Goal: Information Seeking & Learning: Understand process/instructions

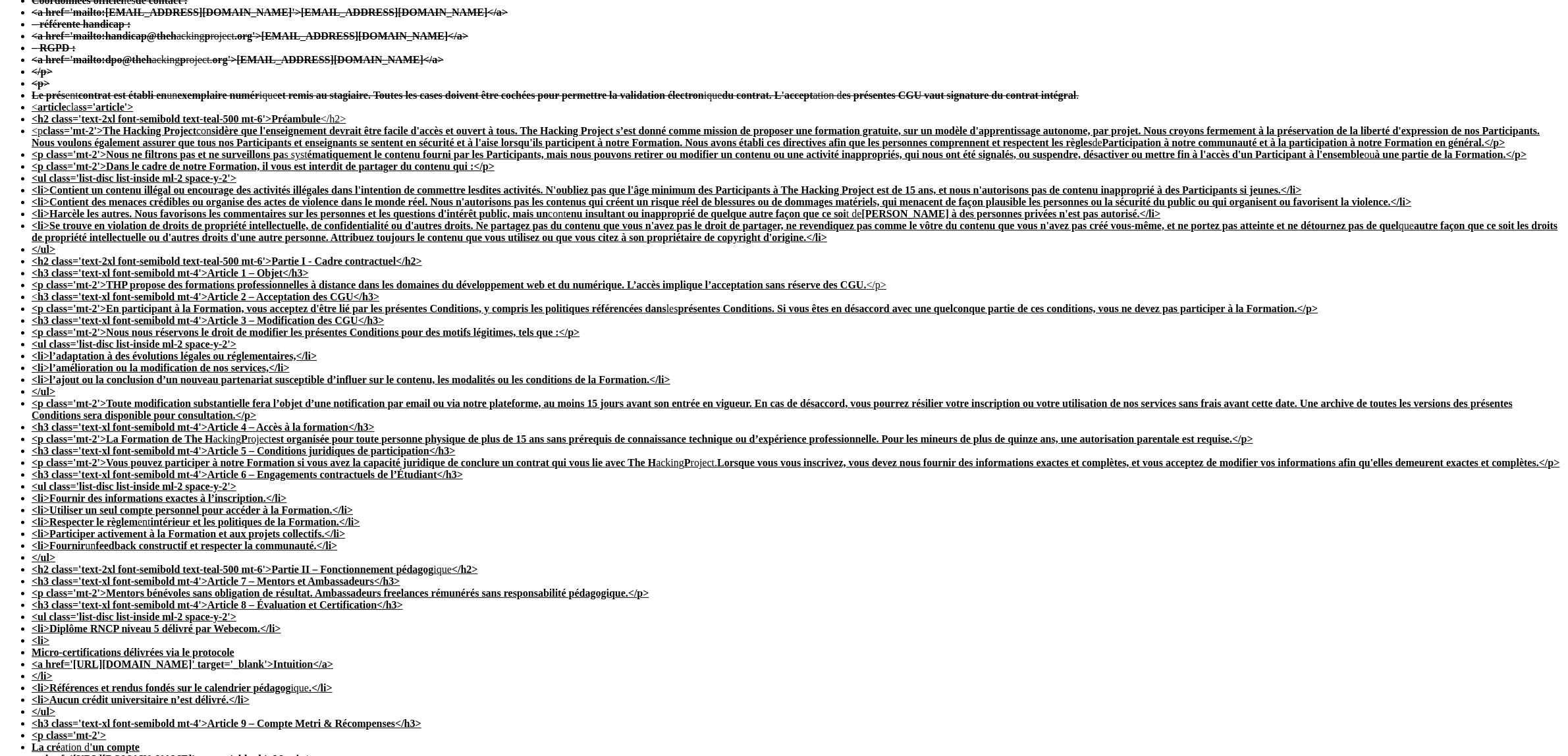
scroll to position [309, 0]
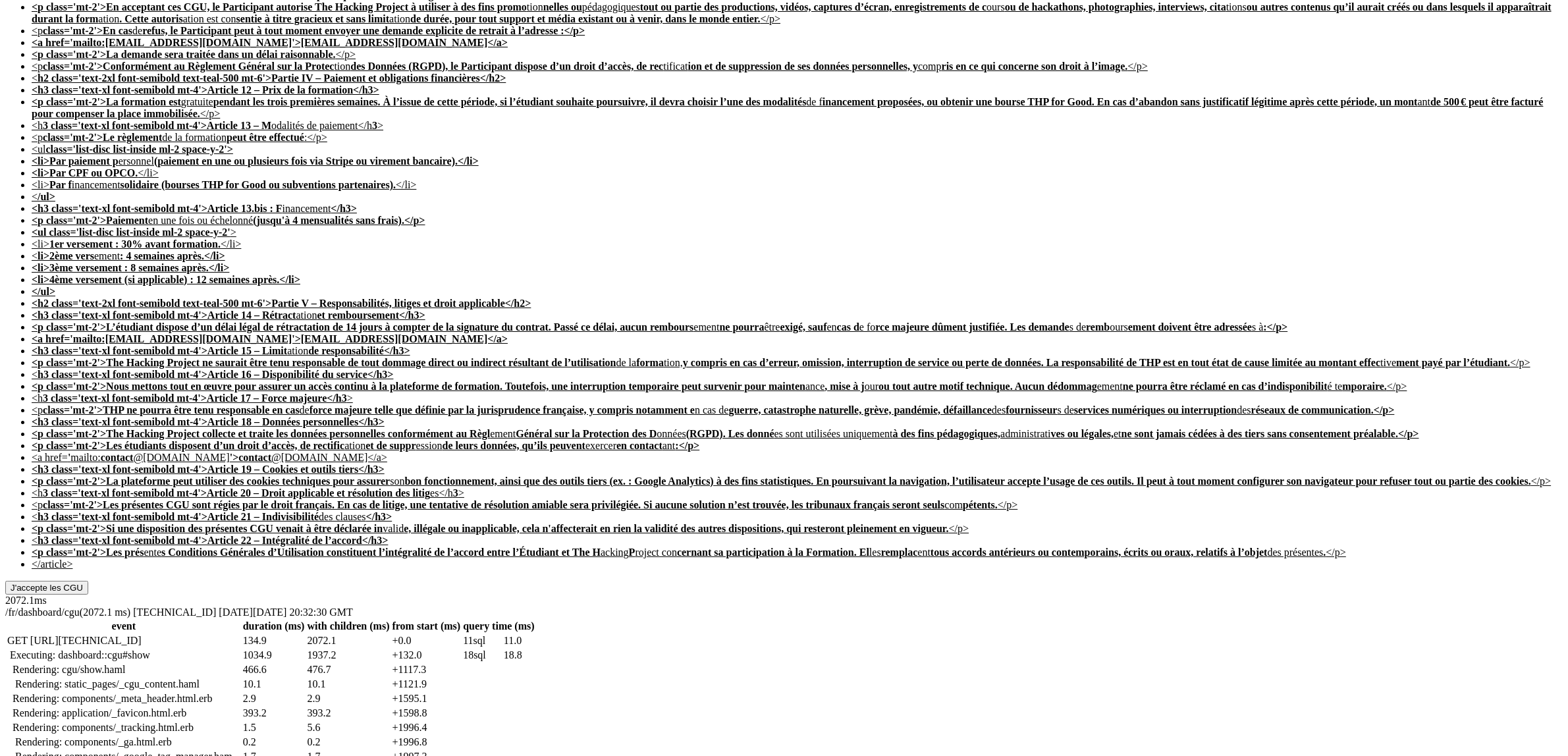
scroll to position [3623, 0]
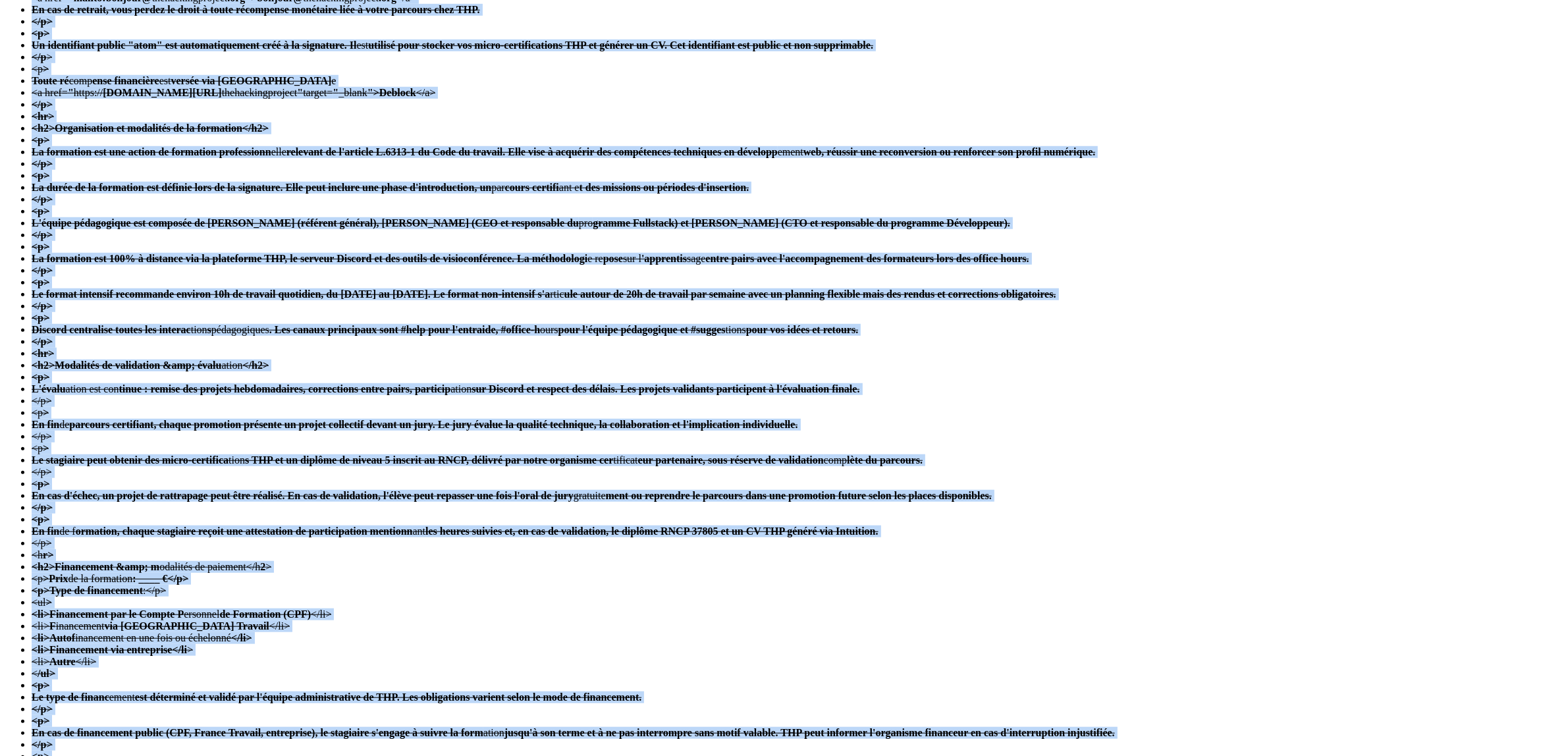
drag, startPoint x: 592, startPoint y: 472, endPoint x: 556, endPoint y: 241, distance: 233.8
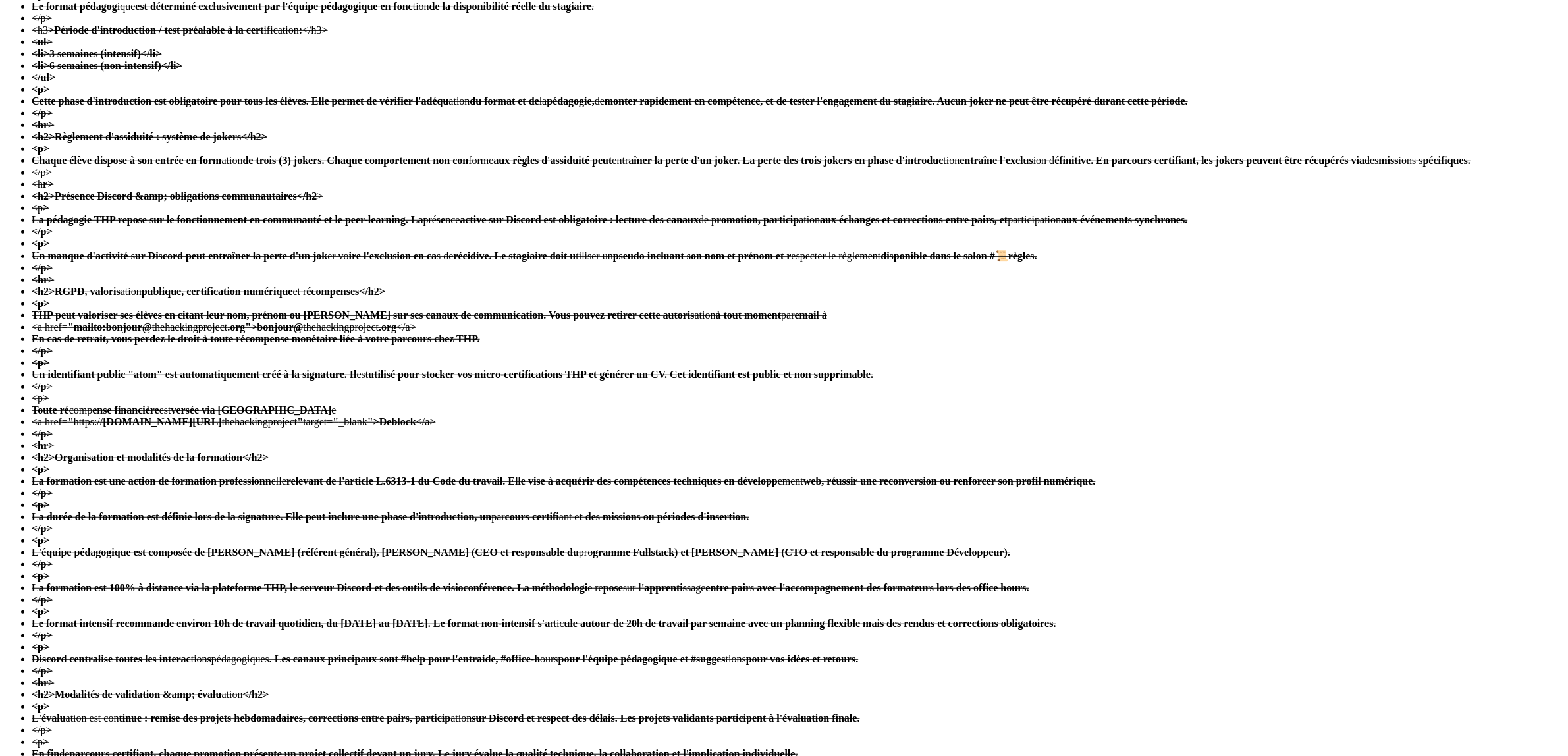
click at [267, 142] on strong "<h2>Règlement d'assiduité : système de jokers</h2>" at bounding box center [149, 136] width 236 height 11
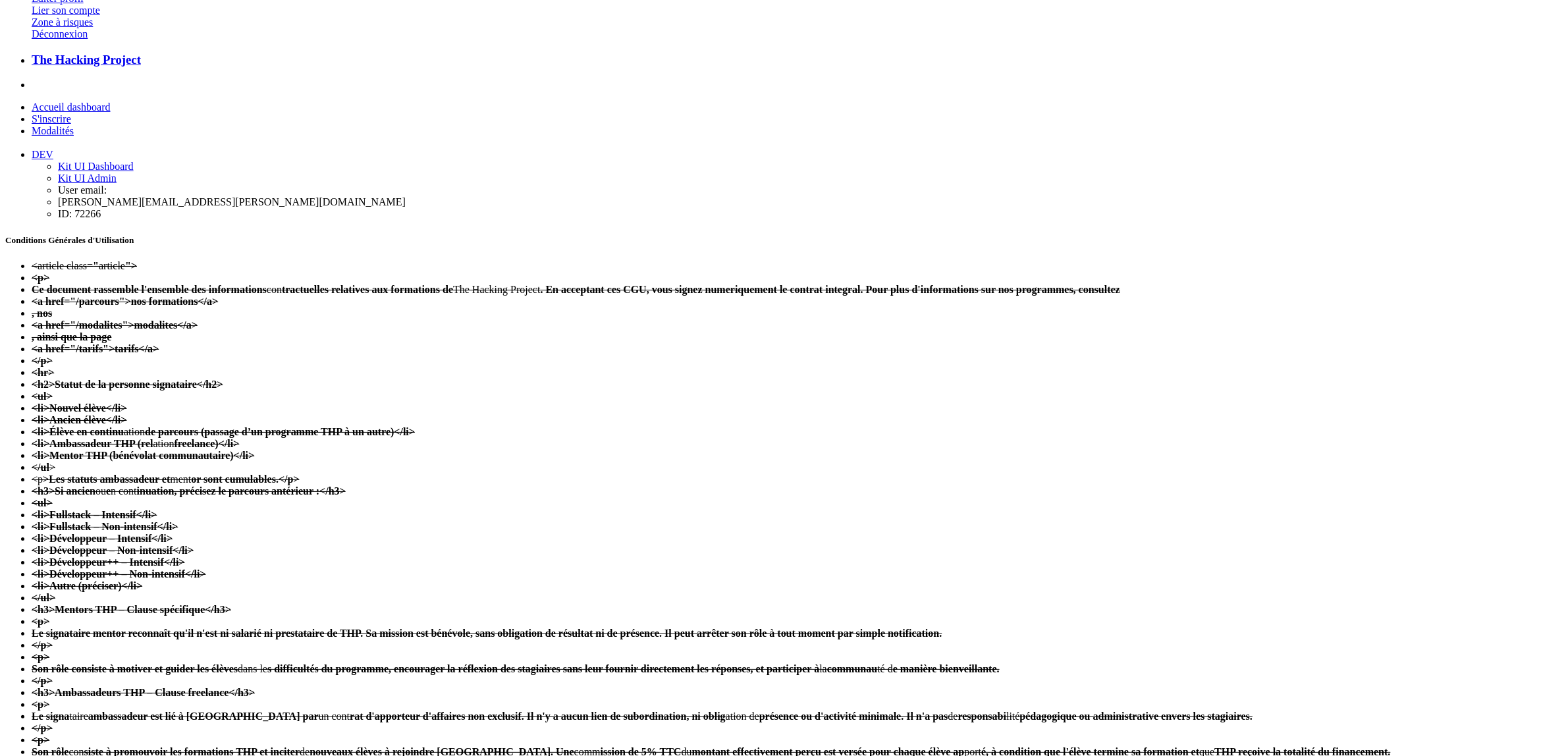
scroll to position [0, 0]
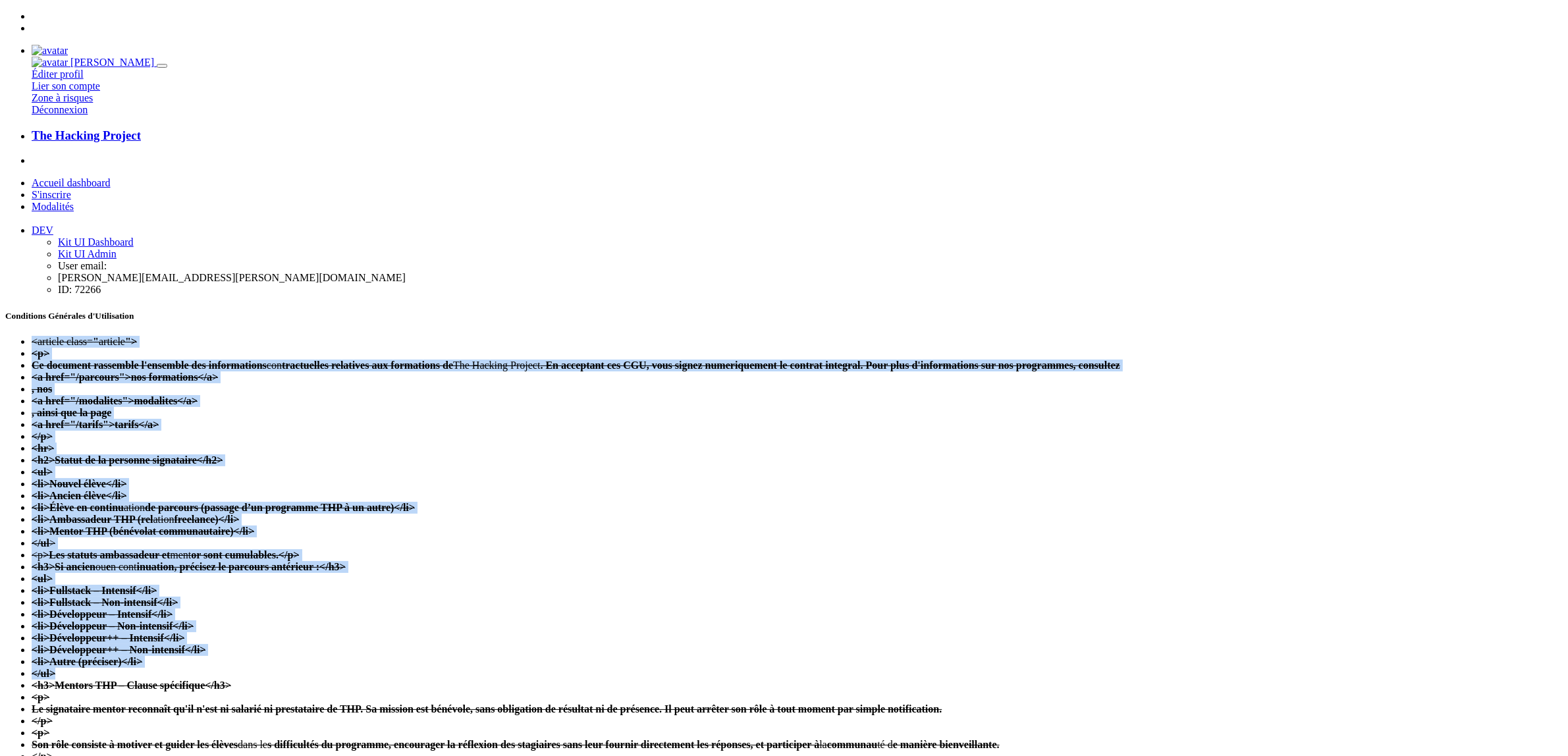
drag, startPoint x: 544, startPoint y: 98, endPoint x: 722, endPoint y: 574, distance: 508.2
copy ul "<loremip dolor= " sitamet "> <c> Ad elitsedd eiusmodte i'utlabore etd magnaaliq…"
